Goal: Complete application form

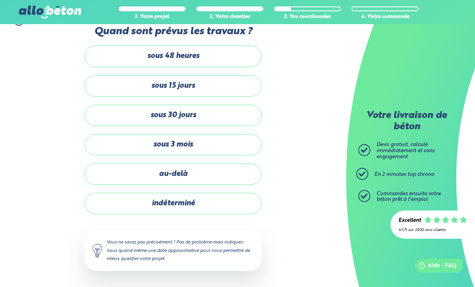
click at [213, 106] on label "sous 30 jours" at bounding box center [173, 115] width 177 height 21
click at [0, 0] on input "sous 30 jours" at bounding box center [0, 0] width 0 height 0
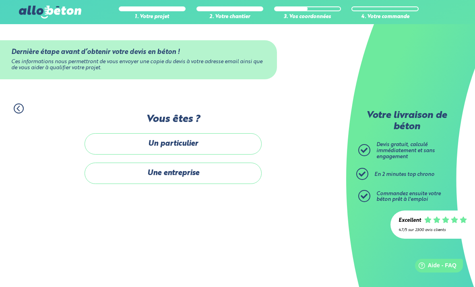
click at [220, 133] on label "Un particulier" at bounding box center [173, 143] width 177 height 21
click at [0, 0] on input "Un particulier" at bounding box center [0, 0] width 0 height 0
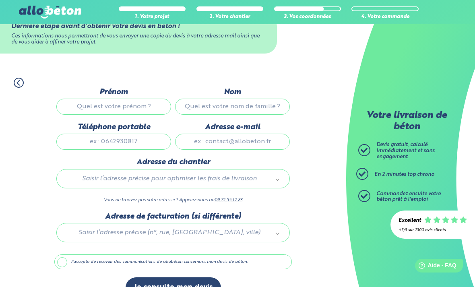
click at [136, 105] on input "Prénom" at bounding box center [113, 107] width 115 height 16
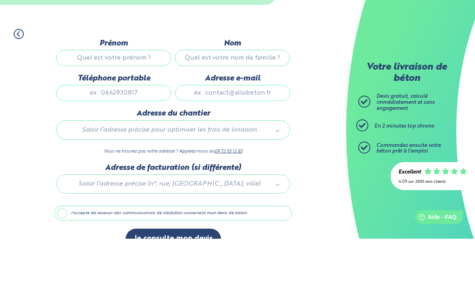
type input "[PERSON_NAME]"
type input "33771628393"
type input "[EMAIL_ADDRESS][DOMAIN_NAME]"
type input "[STREET_ADDRESS]"
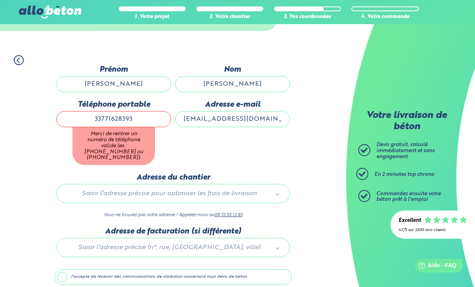
scroll to position [48, 0]
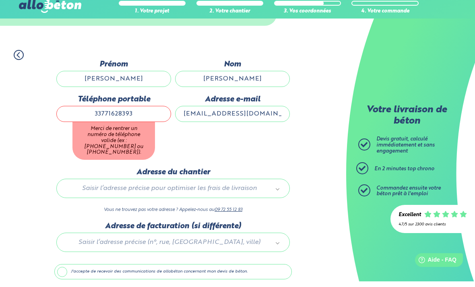
click at [103, 117] on input "33771628393" at bounding box center [113, 120] width 115 height 16
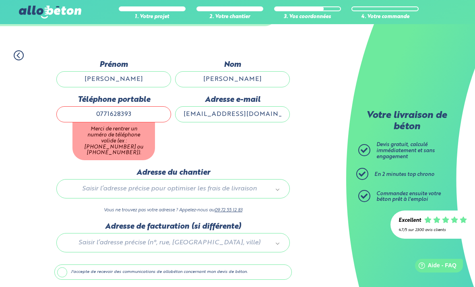
click at [146, 115] on input "0771628393" at bounding box center [113, 114] width 115 height 16
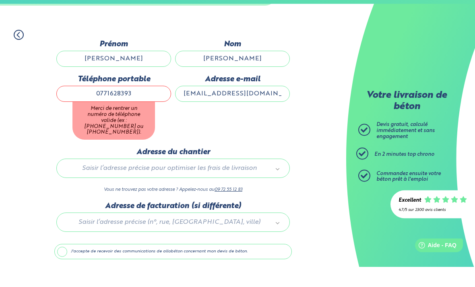
type input "0771628393"
click at [197, 154] on div "Dernière étape avant d’obtenir votre devis en béton ! Ces informations nous per…" at bounding box center [173, 188] width 238 height 257
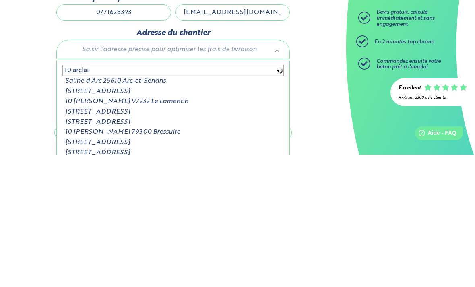
type input "10 arclais"
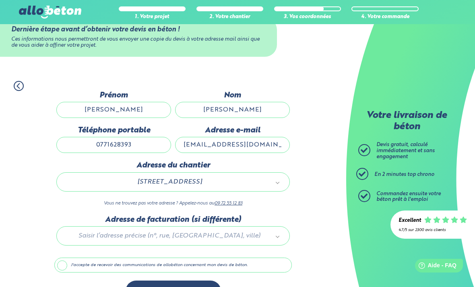
click at [164, 287] on button "Je consulte mon devis" at bounding box center [173, 291] width 95 height 21
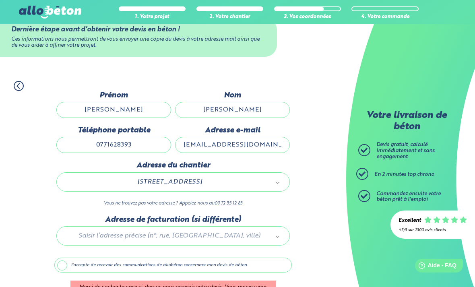
click at [59, 263] on label "J'accepte de recevoir des communications de allobéton concernant mon devis de b…" at bounding box center [173, 265] width 238 height 15
click at [0, 0] on input "J'accepte de recevoir des communications de allobéton concernant mon devis de b…" at bounding box center [0, 0] width 0 height 0
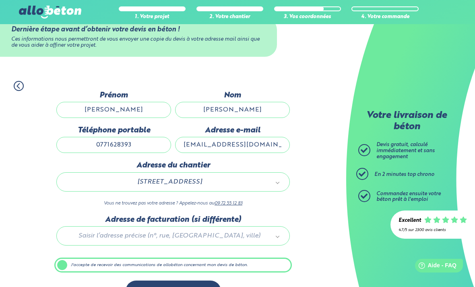
click at [163, 287] on button "Je consulte mon devis" at bounding box center [173, 291] width 95 height 21
